Goal: Information Seeking & Learning: Learn about a topic

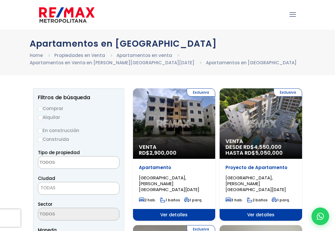
select select
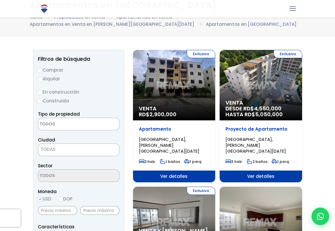
scroll to position [29, 0]
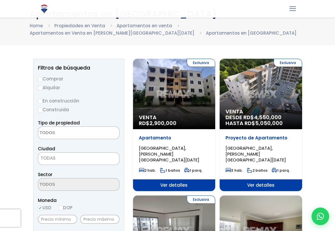
click at [40, 78] on input "Comprar" at bounding box center [40, 79] width 5 height 5
radio input "true"
click at [67, 132] on textarea "Search" at bounding box center [66, 133] width 57 height 13
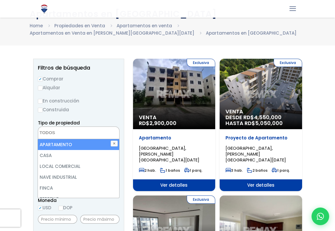
click at [67, 143] on li "APARTAMENTO" at bounding box center [78, 144] width 81 height 11
select select "apartment"
click at [59, 145] on li "APARTAMENTO" at bounding box center [78, 144] width 81 height 11
select select
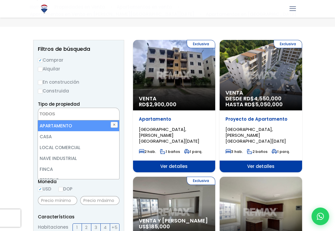
scroll to position [49, 0]
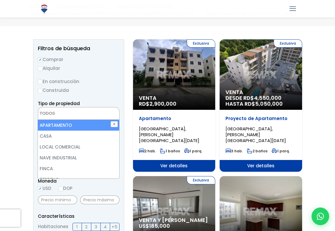
click at [63, 114] on textarea "Search" at bounding box center [66, 113] width 57 height 13
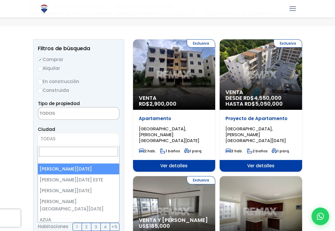
click at [57, 138] on span "TODAS" at bounding box center [78, 139] width 81 height 8
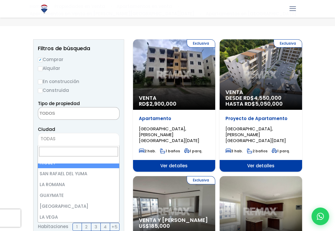
scroll to position [675, 0]
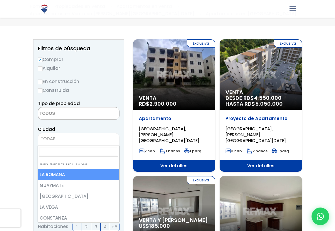
select select "60"
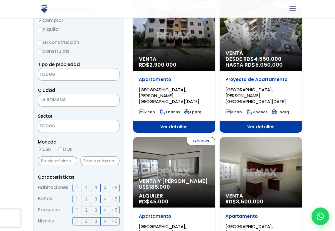
scroll to position [88, 0]
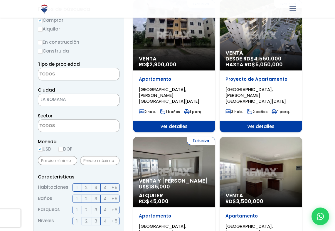
click at [85, 187] on span "2" at bounding box center [86, 187] width 2 height 7
click at [0, 0] on input "2" at bounding box center [0, 0] width 0 height 0
click at [86, 197] on span "2" at bounding box center [86, 198] width 2 height 7
click at [0, 0] on input "2" at bounding box center [0, 0] width 0 height 0
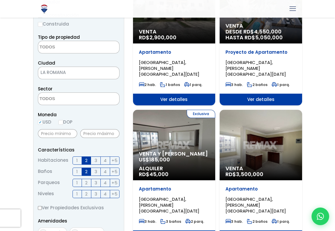
scroll to position [117, 0]
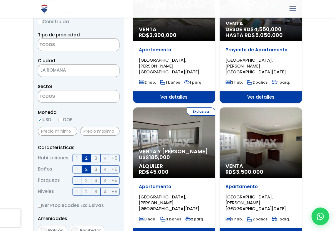
click at [76, 193] on span "1" at bounding box center [76, 191] width 1 height 7
click at [0, 0] on input "1" at bounding box center [0, 0] width 0 height 0
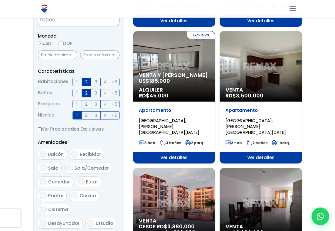
scroll to position [195, 0]
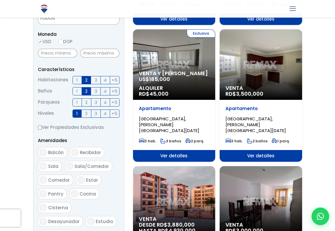
click at [44, 152] on input "Balcón" at bounding box center [43, 152] width 7 height 7
checkbox input "true"
click at [70, 166] on input "Sala/Comedor" at bounding box center [69, 166] width 7 height 7
checkbox input "true"
click at [44, 166] on input "Sala" at bounding box center [43, 166] width 7 height 7
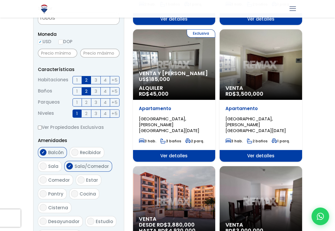
checkbox input "true"
click at [79, 178] on input "Estar" at bounding box center [80, 179] width 7 height 7
checkbox input "true"
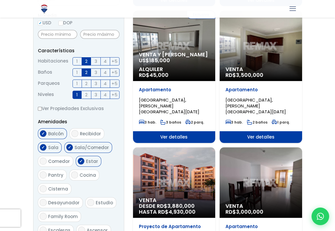
scroll to position [215, 0]
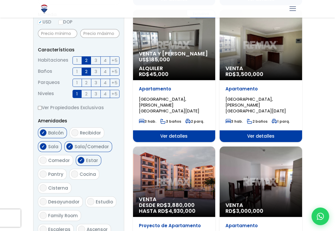
click at [75, 174] on input "Cocina" at bounding box center [74, 174] width 7 height 7
checkbox input "true"
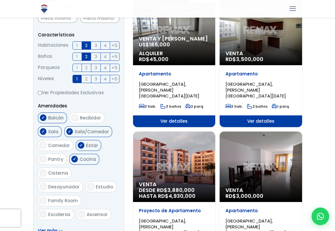
scroll to position [235, 0]
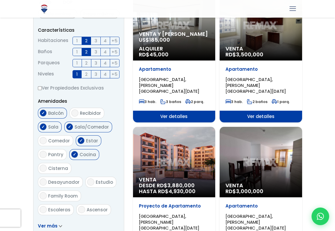
click at [45, 166] on input "Cisterna" at bounding box center [43, 168] width 7 height 7
checkbox input "true"
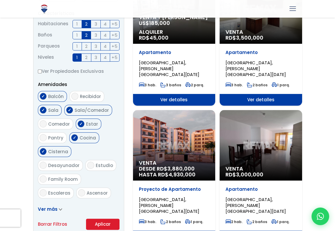
scroll to position [254, 0]
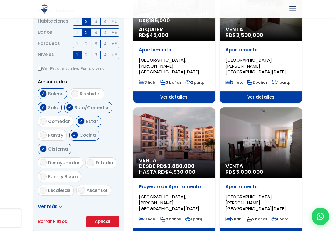
click at [94, 187] on span "Ascensor" at bounding box center [97, 190] width 21 height 6
click at [85, 187] on input "Ascensor" at bounding box center [81, 190] width 7 height 7
checkbox input "true"
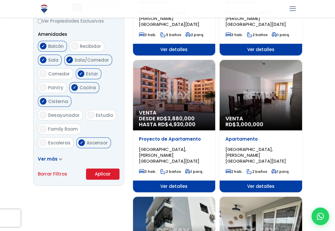
scroll to position [303, 0]
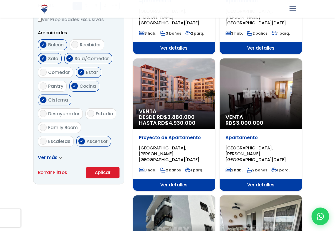
click at [102, 173] on button "Aplicar" at bounding box center [102, 172] width 33 height 11
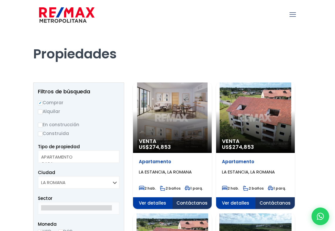
select select
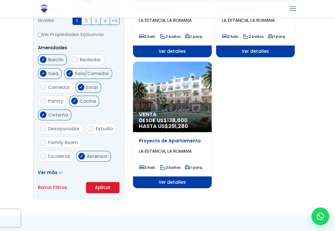
scroll to position [283, 0]
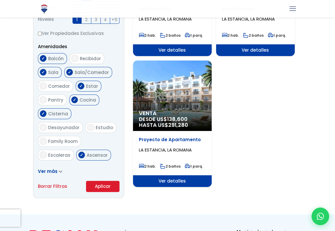
click at [171, 121] on span "291,280" at bounding box center [178, 124] width 20 height 7
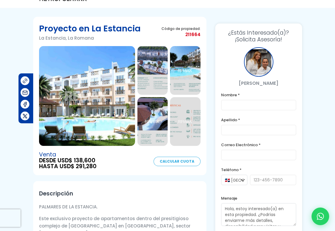
scroll to position [19, 0]
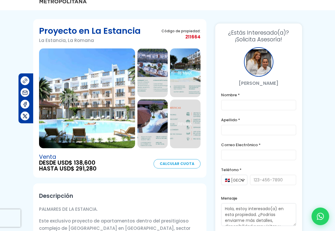
click at [105, 122] on img at bounding box center [87, 98] width 96 height 100
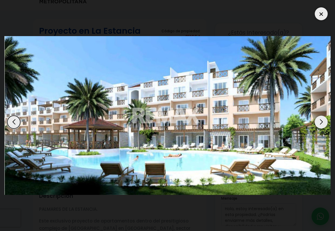
click at [321, 122] on div "Next slide" at bounding box center [321, 122] width 13 height 13
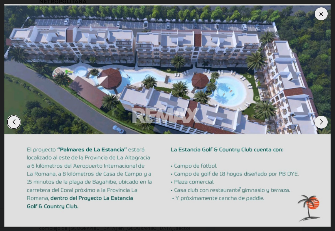
click at [321, 122] on div "Next slide" at bounding box center [321, 122] width 13 height 13
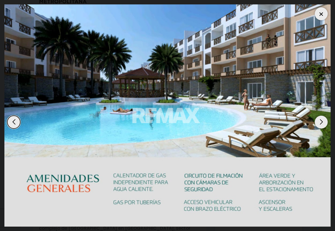
click at [323, 122] on div "Next slide" at bounding box center [321, 122] width 13 height 13
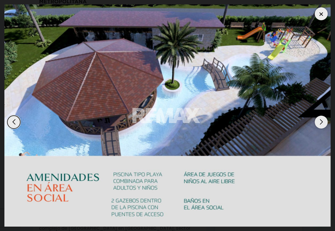
click at [323, 122] on div "Next slide" at bounding box center [321, 122] width 13 height 13
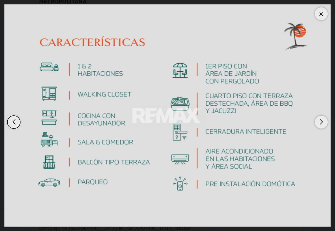
click at [323, 122] on div "Next slide" at bounding box center [321, 122] width 13 height 13
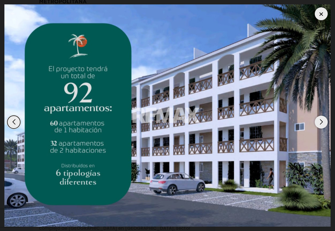
click at [323, 122] on div "Next slide" at bounding box center [321, 122] width 13 height 13
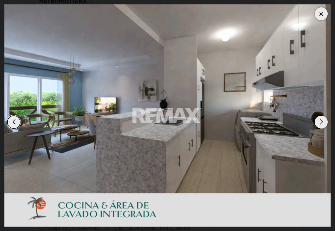
click at [320, 119] on div "Next slide" at bounding box center [321, 122] width 13 height 13
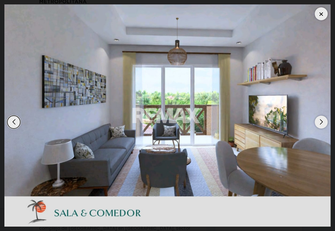
click at [320, 119] on div "Next slide" at bounding box center [321, 122] width 13 height 13
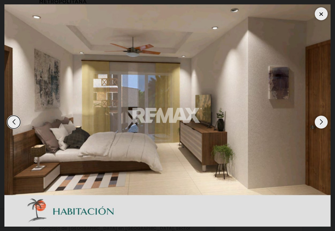
click at [320, 119] on div "Next slide" at bounding box center [321, 122] width 13 height 13
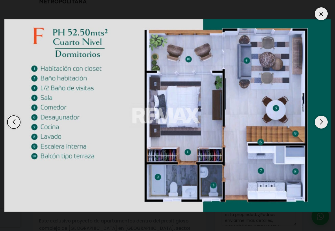
click at [321, 14] on div at bounding box center [321, 13] width 13 height 13
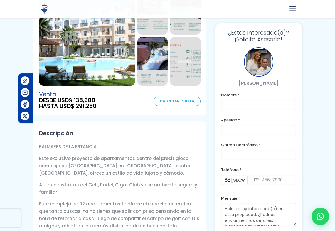
scroll to position [0, 0]
